Goal: Information Seeking & Learning: Learn about a topic

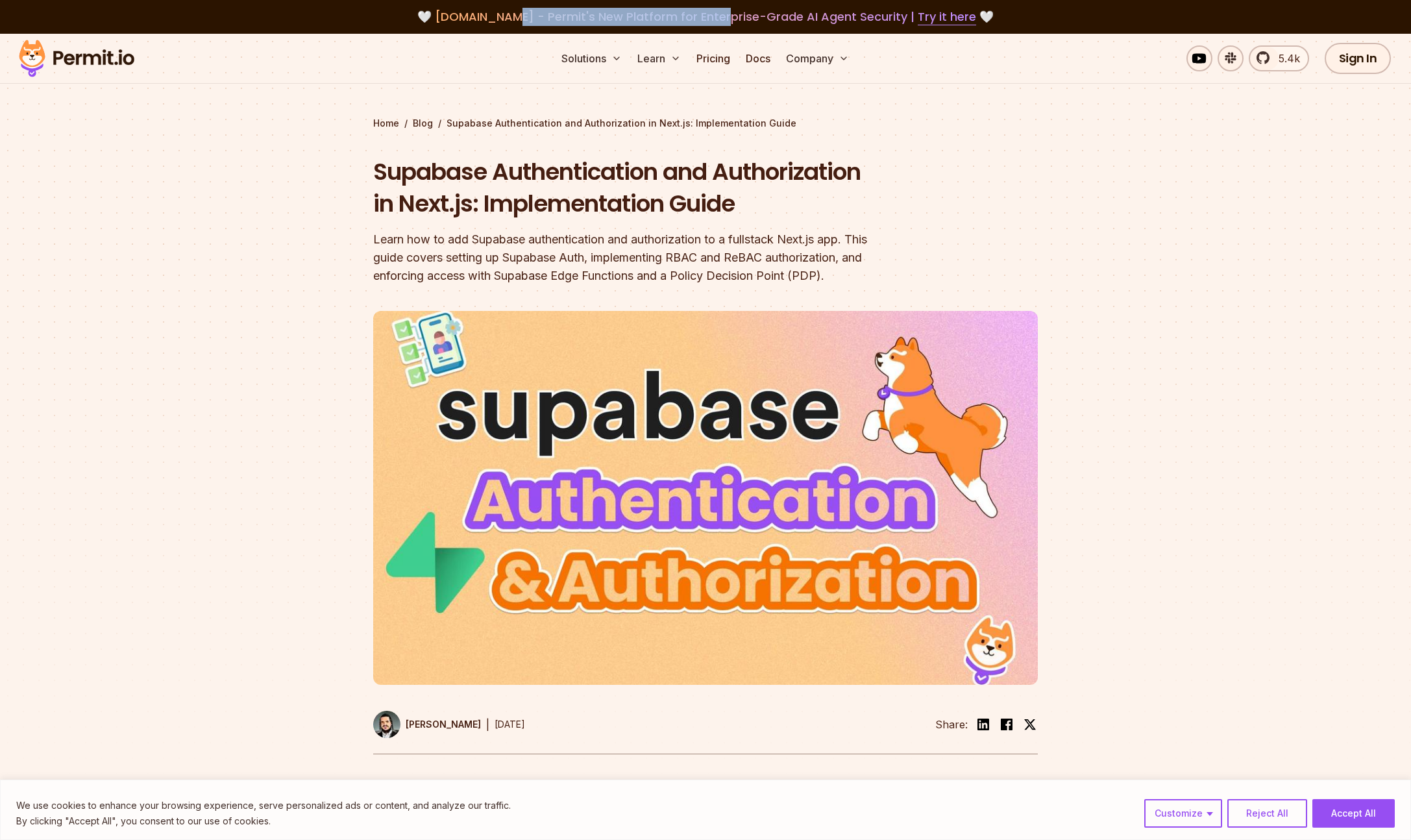
drag, startPoint x: 515, startPoint y: 18, endPoint x: 722, endPoint y: 20, distance: 207.0
click at [722, 20] on span "agent.security - Permit's New Platform for Enterprise-Grade AI Agent Security |…" at bounding box center [705, 16] width 541 height 16
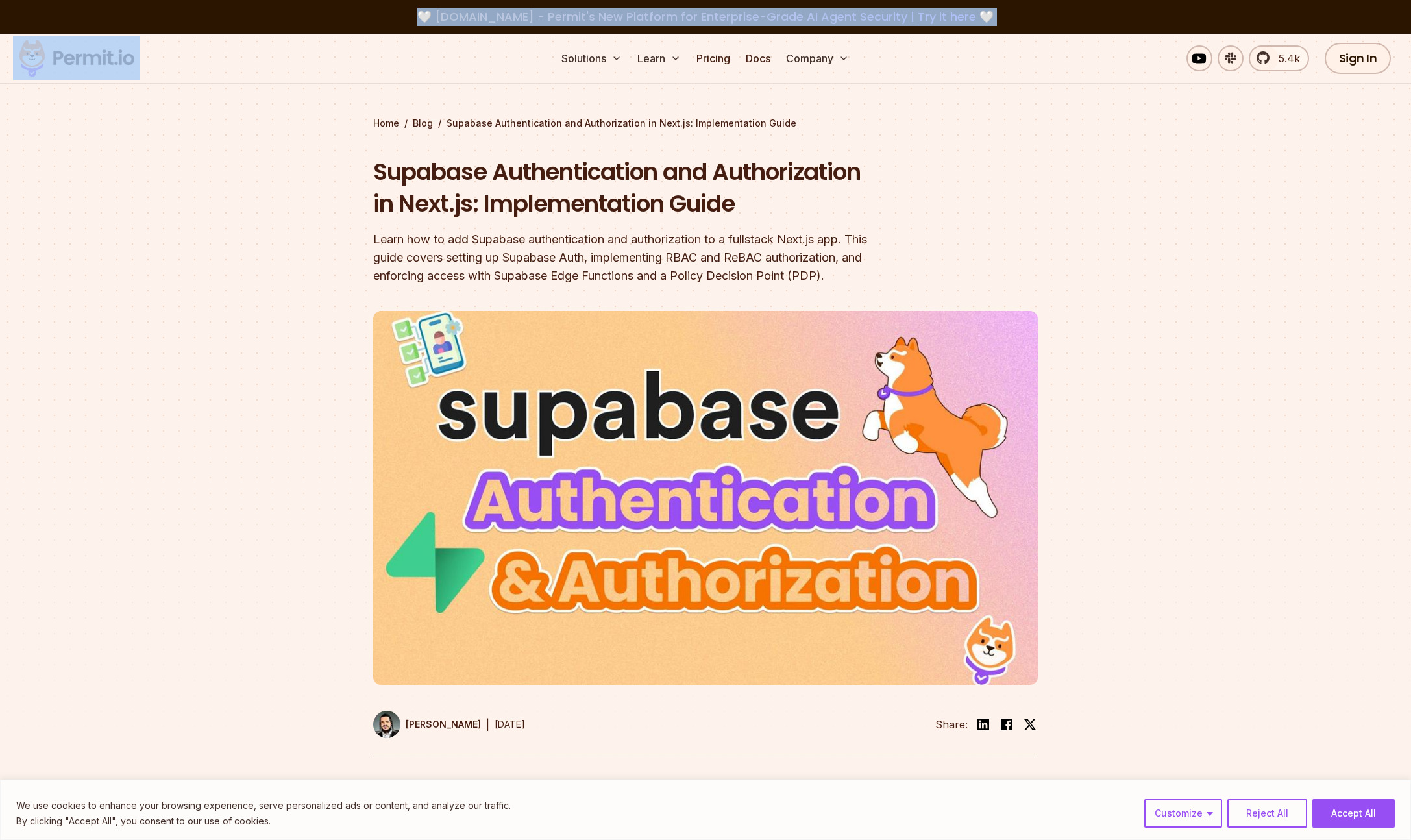
click at [722, 20] on span "agent.security - Permit's New Platform for Enterprise-Grade AI Agent Security |…" at bounding box center [705, 16] width 541 height 16
click at [770, 21] on span "agent.security - Permit's New Platform for Enterprise-Grade AI Agent Security |…" at bounding box center [705, 16] width 541 height 16
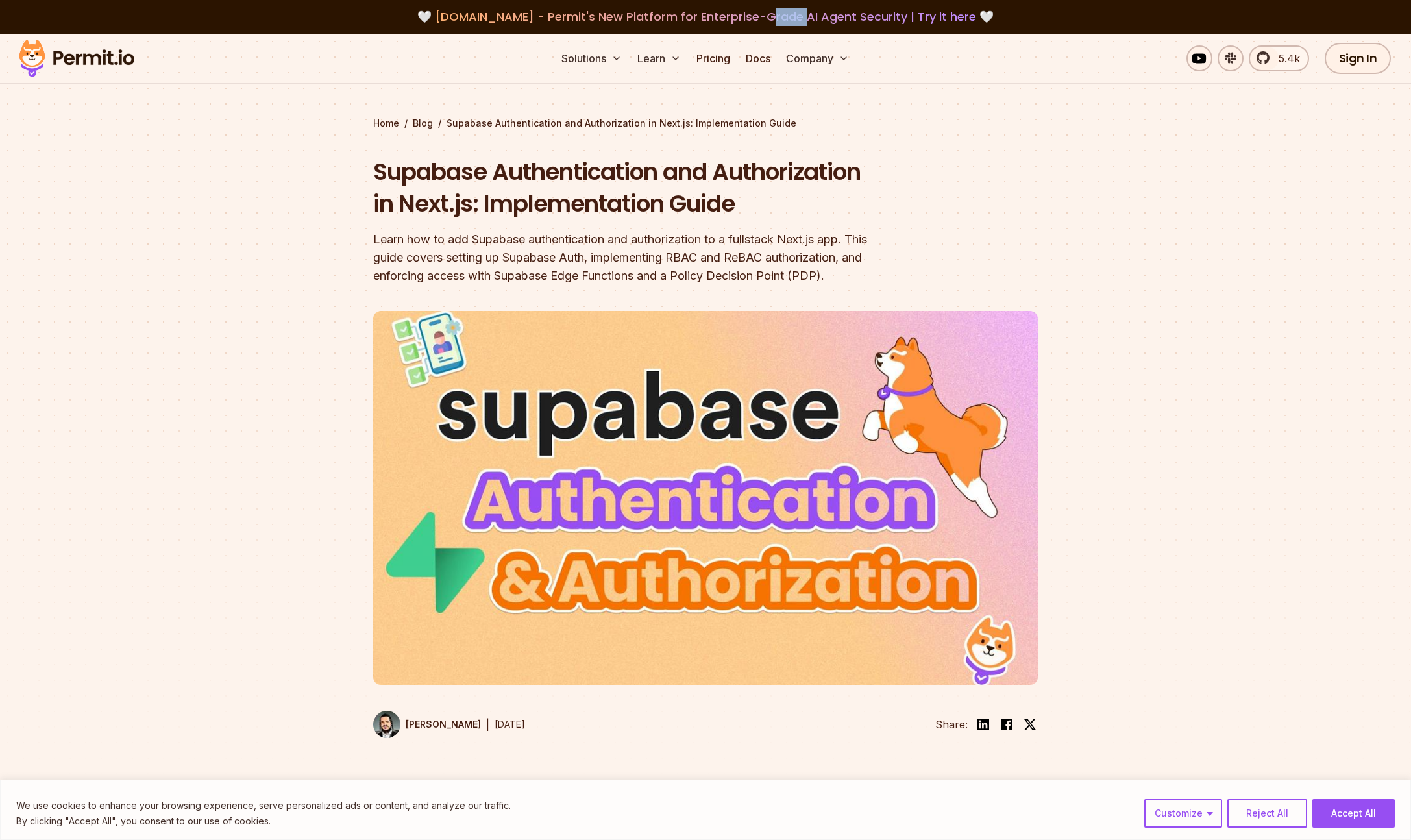
click at [770, 21] on span "agent.security - Permit's New Platform for Enterprise-Grade AI Agent Security |…" at bounding box center [705, 16] width 541 height 16
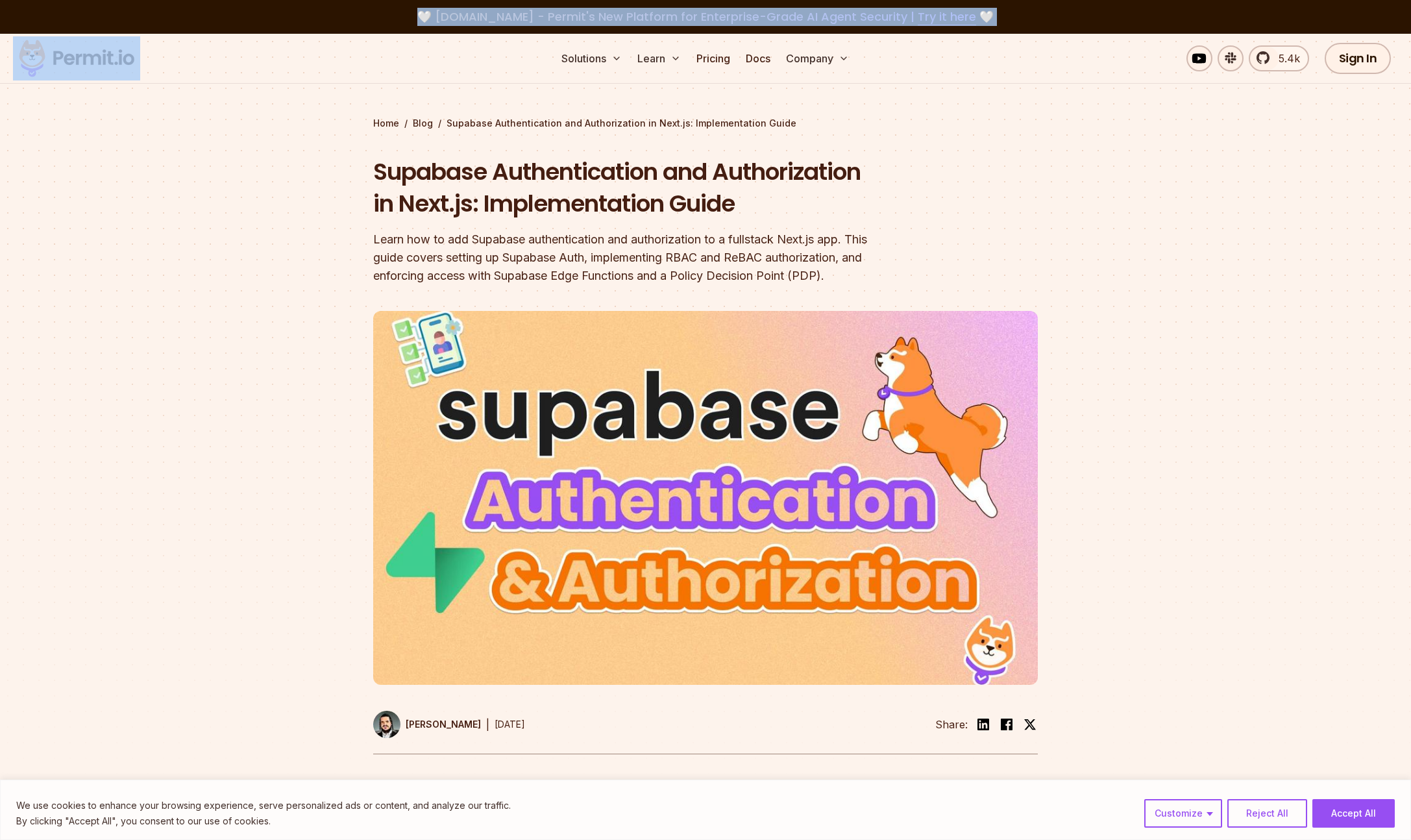
click at [770, 21] on span "agent.security - Permit's New Platform for Enterprise-Grade AI Agent Security |…" at bounding box center [705, 16] width 541 height 16
click at [92, 63] on img at bounding box center [76, 58] width 127 height 44
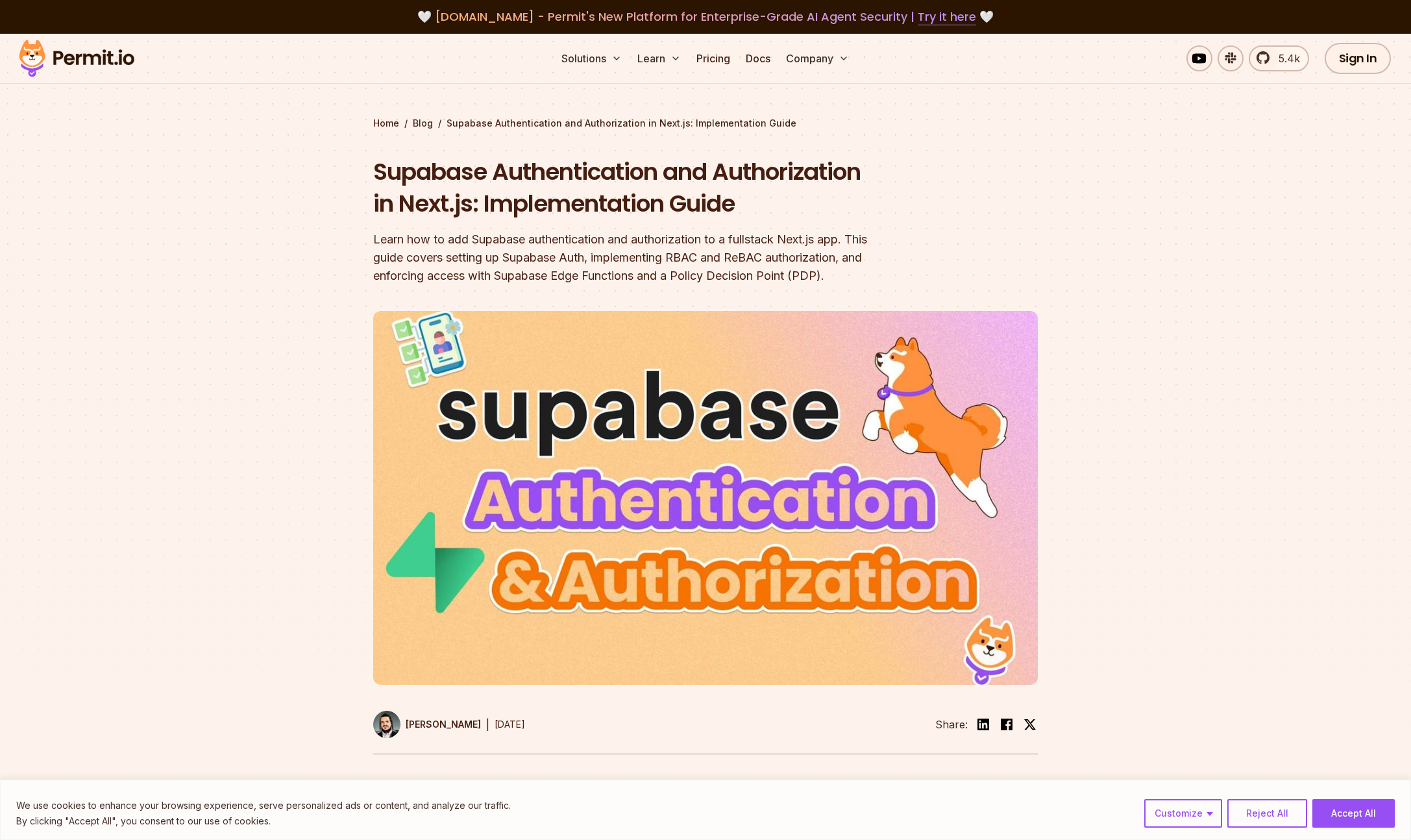
click at [438, 128] on div "Home / Blog / Supabase Authentication and Authorization in Next.js: Implementat…" at bounding box center [706, 124] width 665 height 13
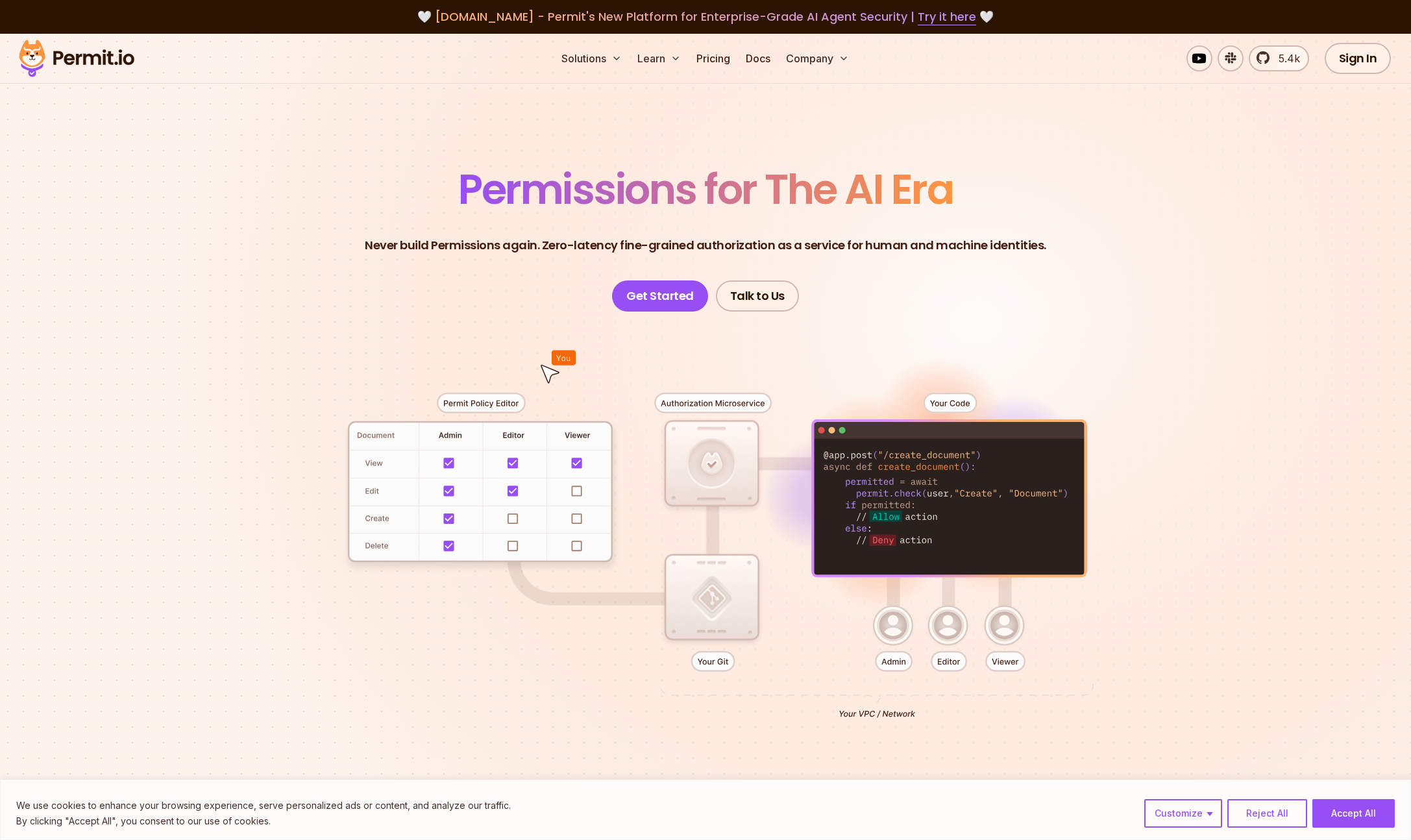
drag, startPoint x: 695, startPoint y: 404, endPoint x: 891, endPoint y: 446, distance: 200.4
click at [887, 446] on div at bounding box center [705, 550] width 908 height 478
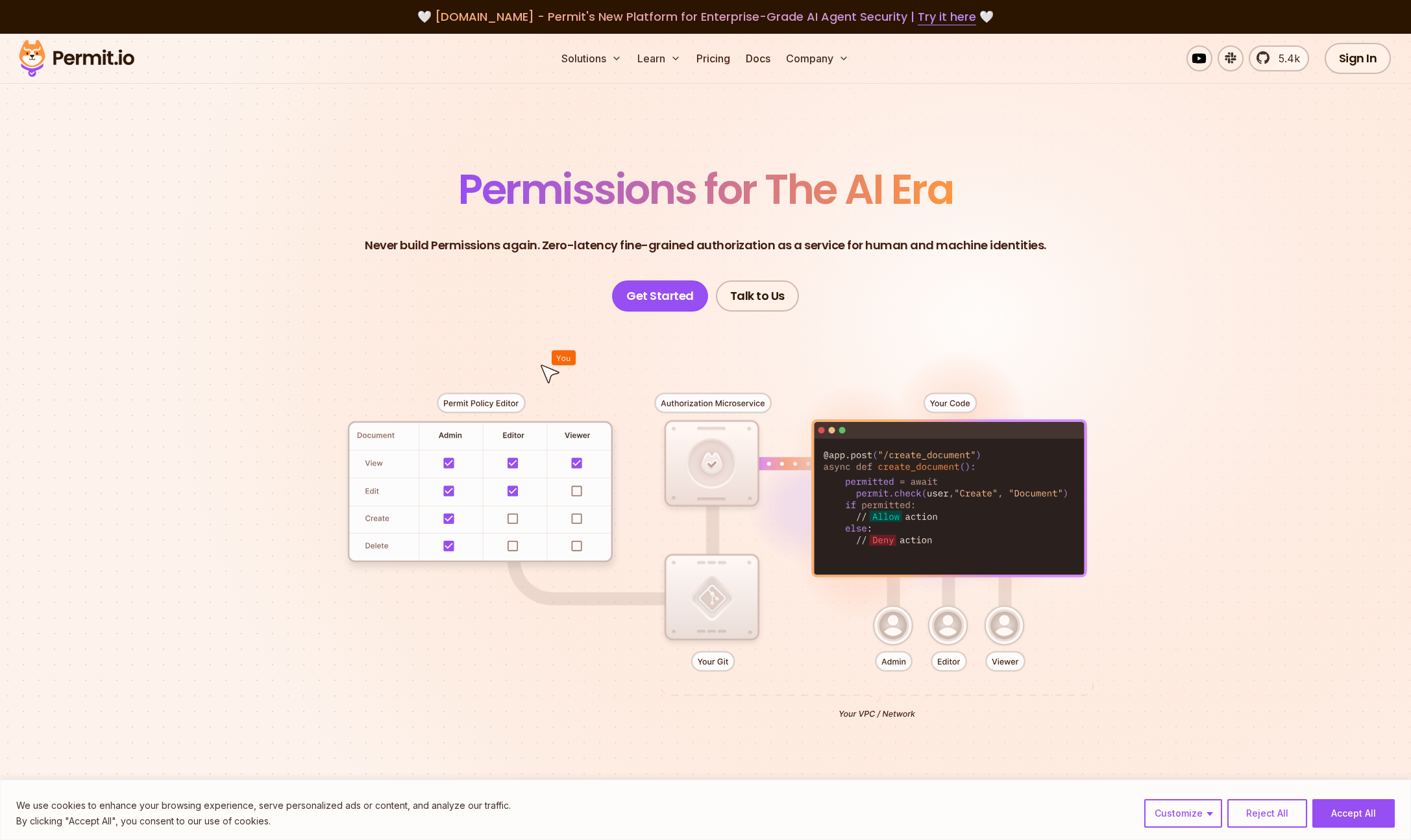
drag, startPoint x: 872, startPoint y: 475, endPoint x: 896, endPoint y: 531, distance: 60.9
click at [896, 531] on div at bounding box center [705, 550] width 908 height 478
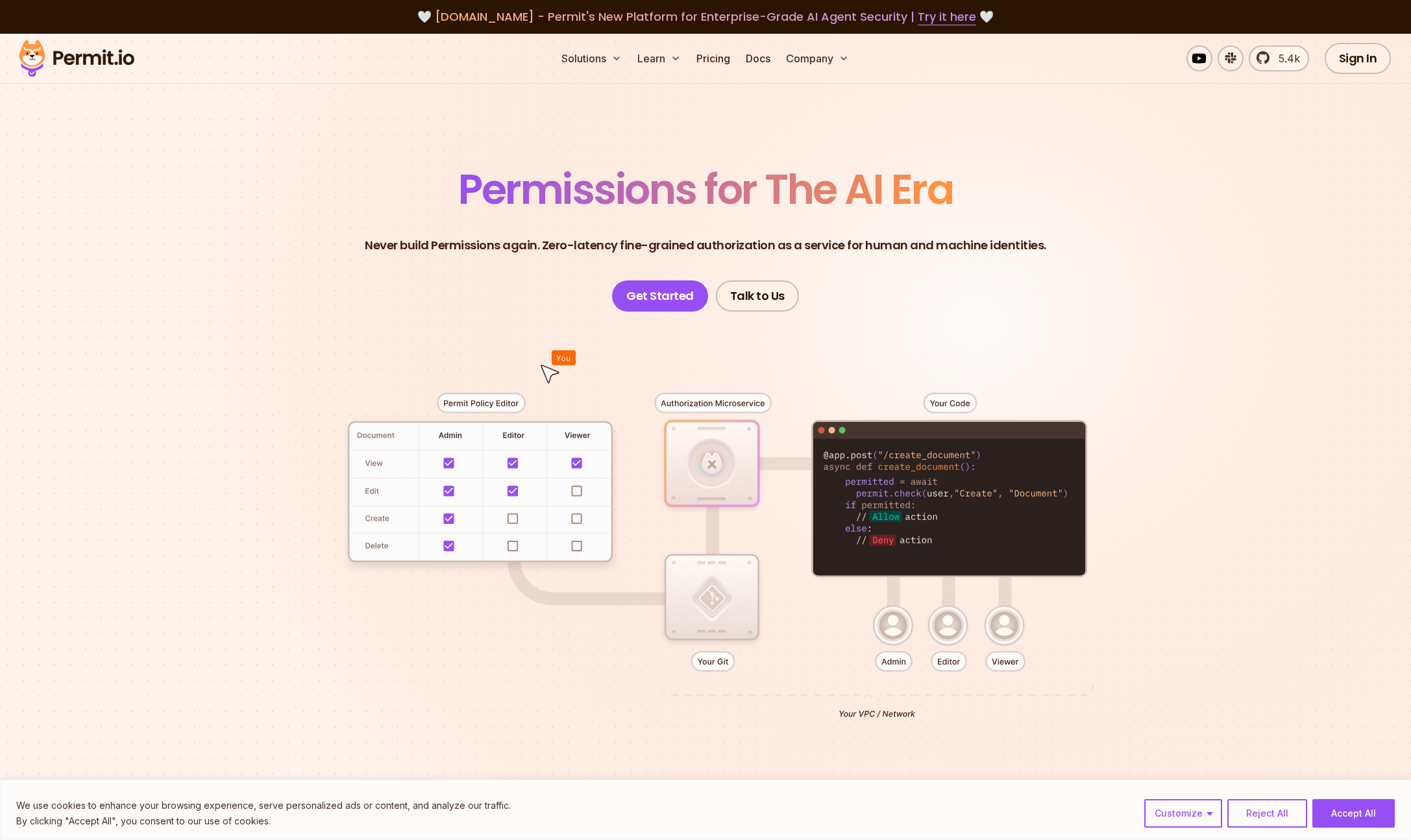
drag, startPoint x: 408, startPoint y: 388, endPoint x: 635, endPoint y: 658, distance: 352.7
click at [536, 525] on div at bounding box center [705, 550] width 908 height 478
